Goal: Find specific page/section: Find specific page/section

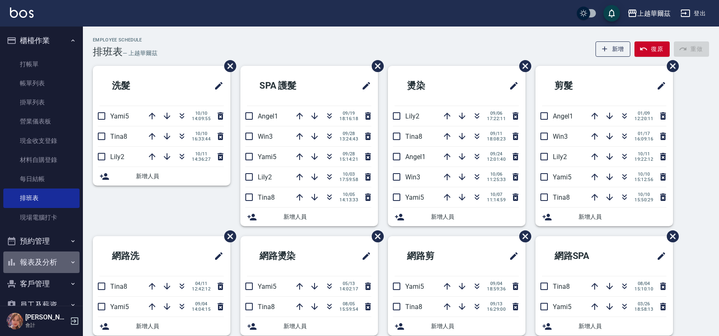
click at [44, 267] on button "報表及分析" at bounding box center [41, 263] width 76 height 22
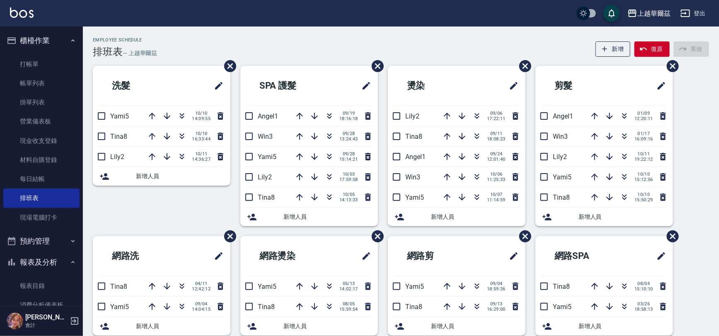
scroll to position [245, 0]
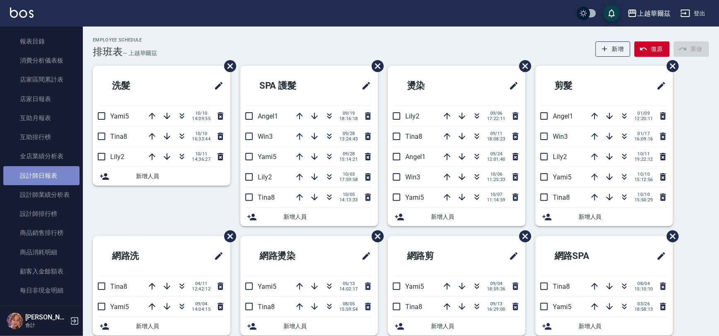
click at [52, 180] on link "設計師日報表" at bounding box center [41, 175] width 76 height 19
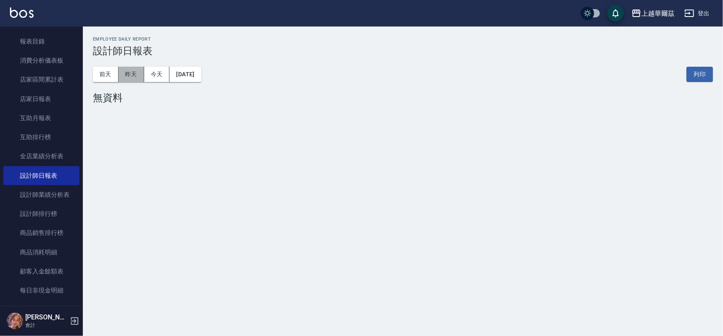
click at [133, 75] on button "昨天" at bounding box center [132, 74] width 26 height 15
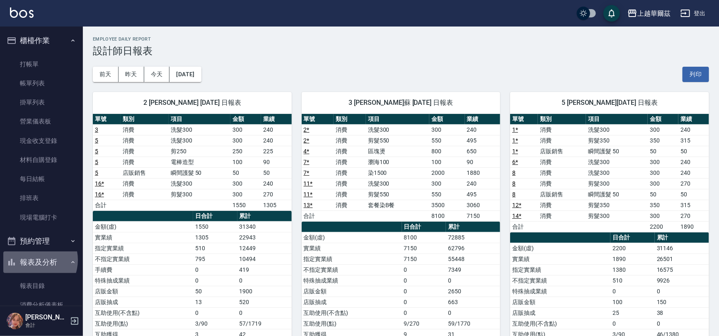
click at [32, 260] on button "報表及分析" at bounding box center [41, 263] width 76 height 22
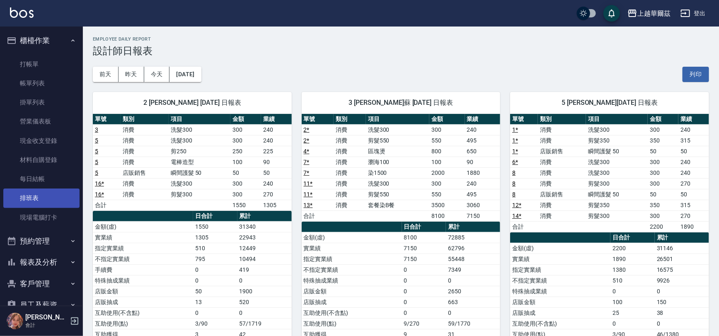
click at [38, 195] on link "排班表" at bounding box center [41, 198] width 76 height 19
